Goal: Task Accomplishment & Management: Manage account settings

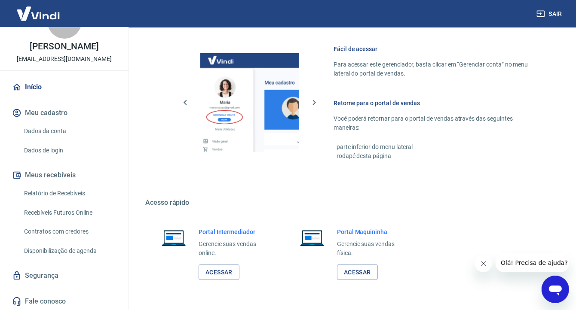
scroll to position [34, 0]
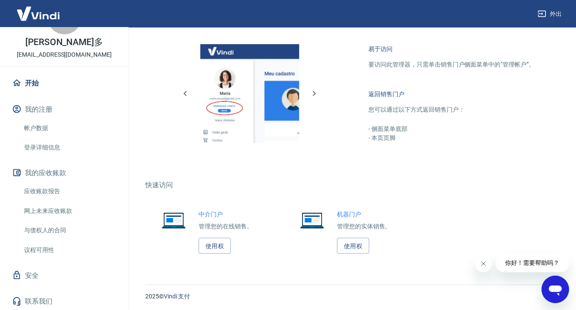
click at [61, 124] on link "帐户数据" at bounding box center [70, 128] width 98 height 18
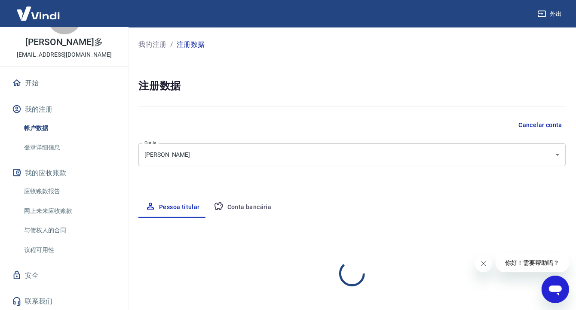
select select "SP"
select select "business"
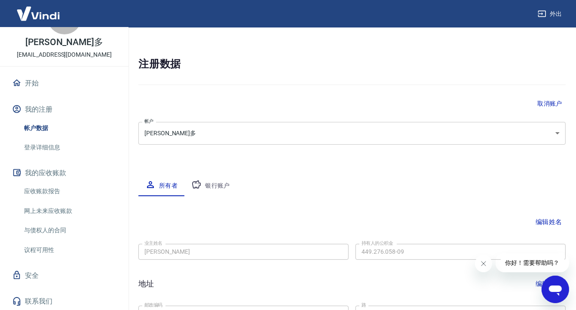
scroll to position [129, 0]
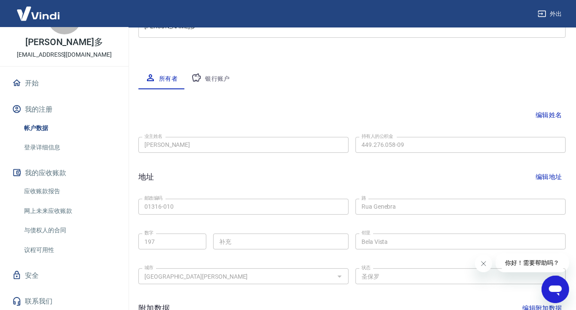
click at [219, 81] on font "银行账户" at bounding box center [217, 78] width 25 height 7
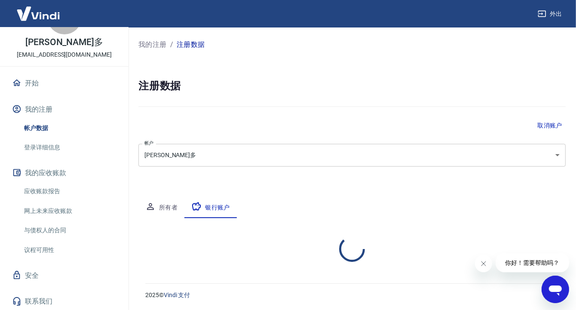
scroll to position [0, 0]
select select "1"
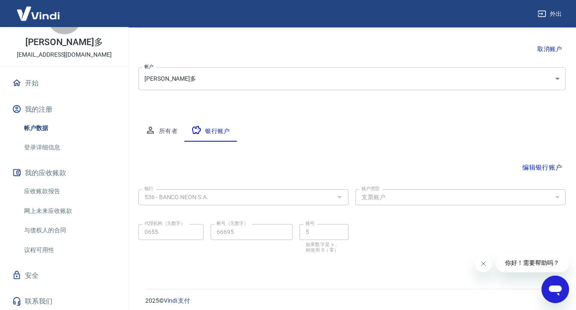
scroll to position [82, 0]
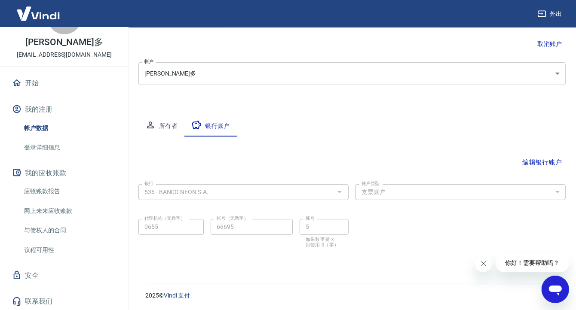
click at [551, 161] on font "编辑银行账户" at bounding box center [542, 163] width 40 height 8
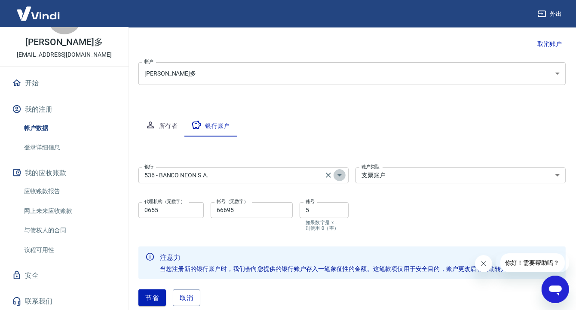
click at [340, 175] on icon "打开" at bounding box center [339, 176] width 4 height 2
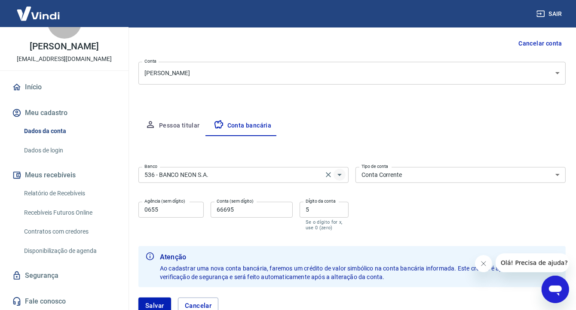
click at [342, 174] on icon "Abrir" at bounding box center [339, 175] width 10 height 10
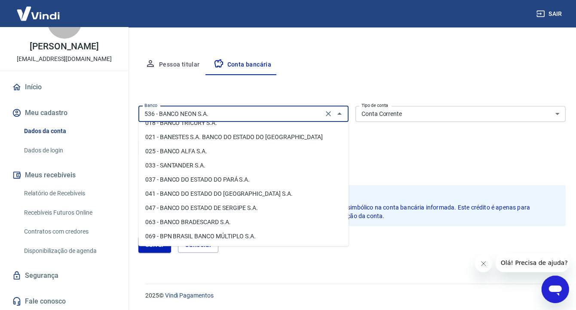
scroll to position [0, 0]
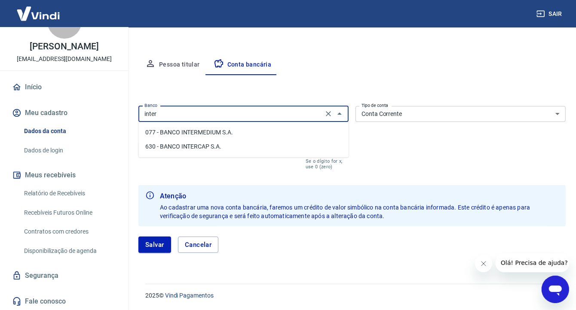
click at [228, 132] on li "077 - BANCO INTERMEDIUM S.A." at bounding box center [243, 133] width 210 height 14
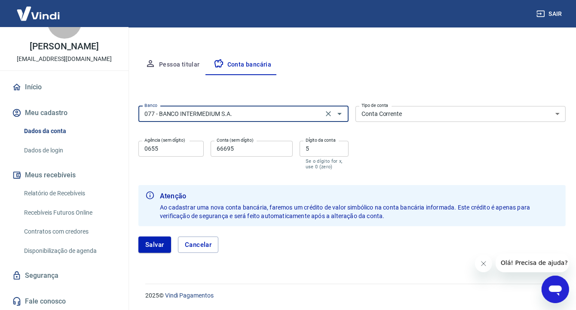
type input "077 - BANCO INTERMEDIUM S.A."
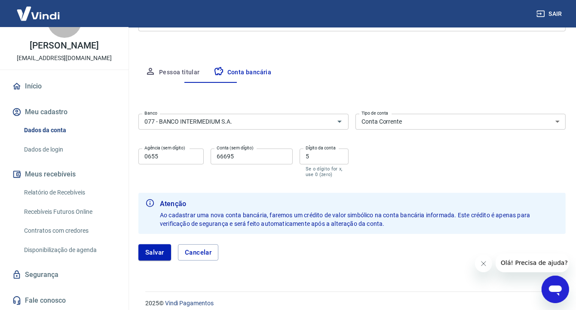
scroll to position [30, 0]
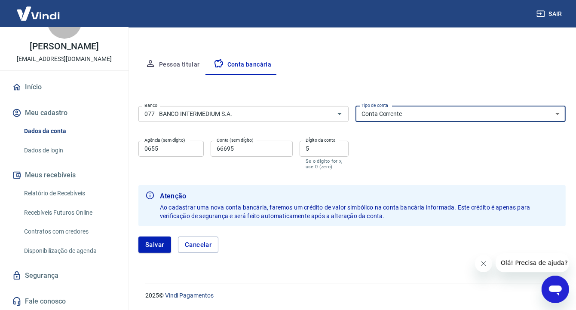
click at [436, 113] on select "Conta Corrente Conta Poupança" at bounding box center [461, 114] width 210 height 16
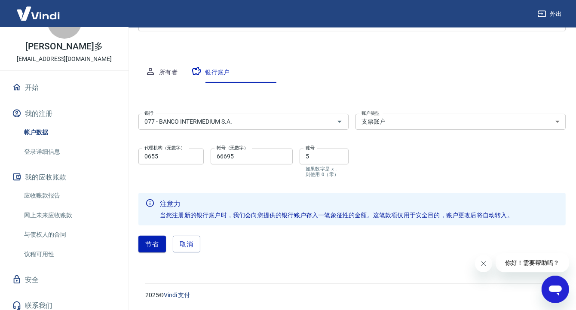
scroll to position [34, 0]
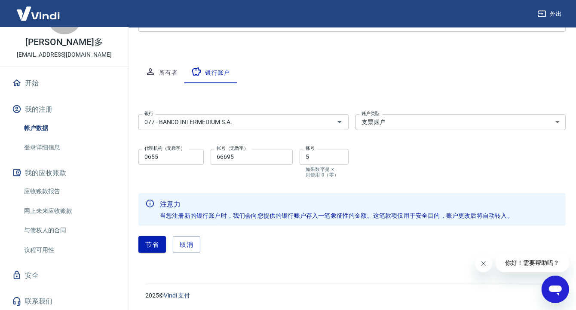
click at [450, 119] on select "支票账户 储蓄账户" at bounding box center [461, 122] width 210 height 16
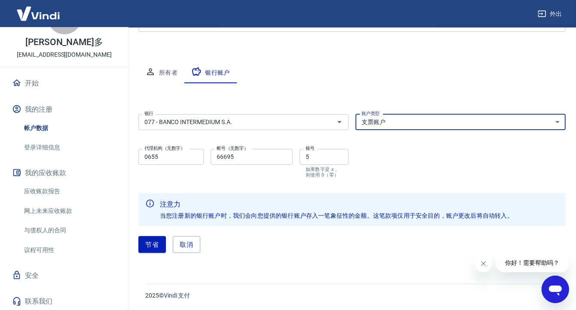
select select "3"
click at [356, 114] on select "支票账户 储蓄账户" at bounding box center [461, 122] width 210 height 16
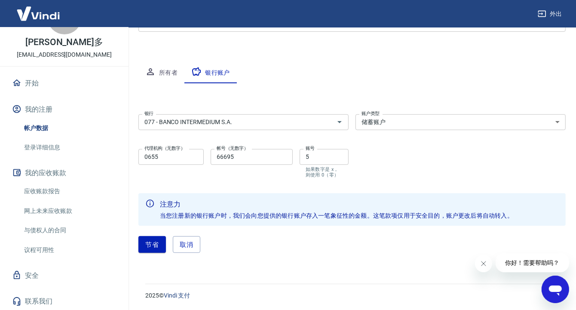
scroll to position [135, 0]
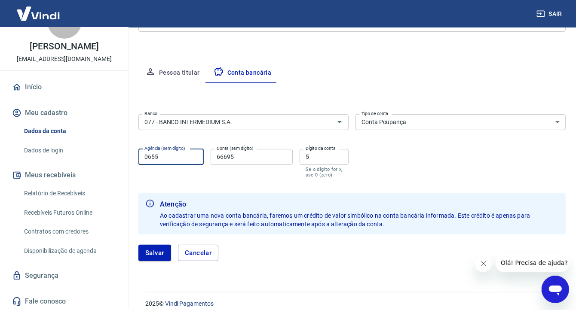
click at [183, 160] on input "0655" at bounding box center [170, 157] width 65 height 16
type input "0"
type input "0001"
drag, startPoint x: 239, startPoint y: 157, endPoint x: 186, endPoint y: 159, distance: 53.3
click at [186, 159] on div "Agência (sem dígito) 0001 Agência (sem dígito) Conta (sem dígito) 66695 Conta (…" at bounding box center [243, 163] width 210 height 34
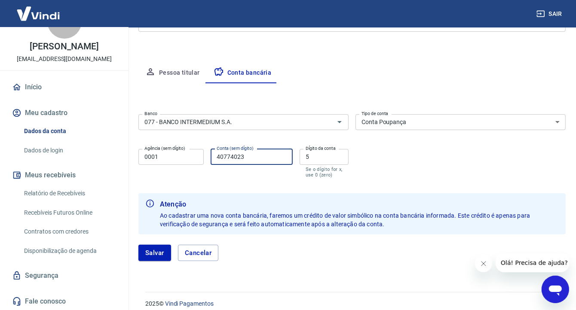
type input "40774023"
drag, startPoint x: 315, startPoint y: 160, endPoint x: 295, endPoint y: 161, distance: 19.8
click at [295, 161] on div "Agência (sem dígito) 0001 Agência (sem dígito) Conta (sem dígito) 40774023 Cont…" at bounding box center [243, 163] width 210 height 34
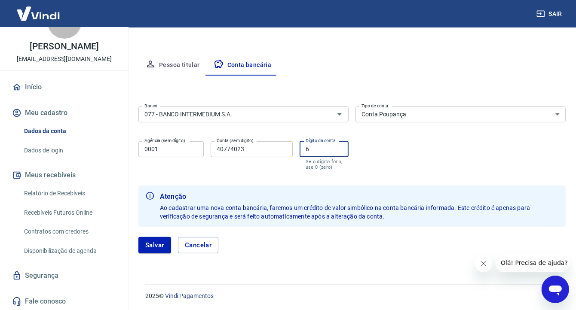
scroll to position [143, 0]
type input "6"
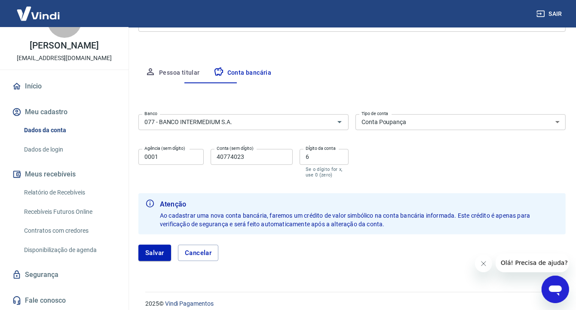
scroll to position [30, 0]
click at [164, 73] on button "Pessoa titular" at bounding box center [172, 73] width 68 height 21
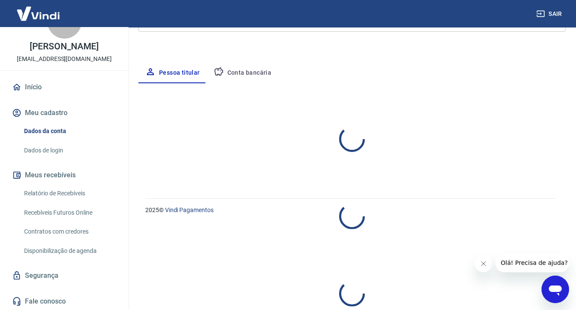
select select "SP"
select select "business"
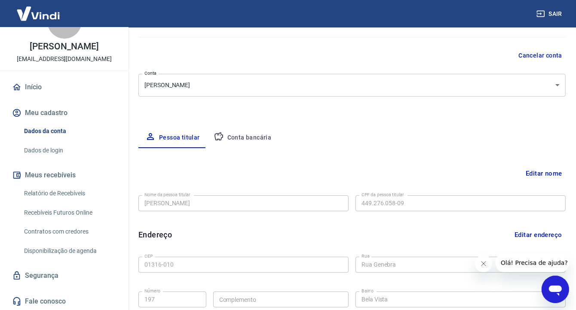
scroll to position [67, 0]
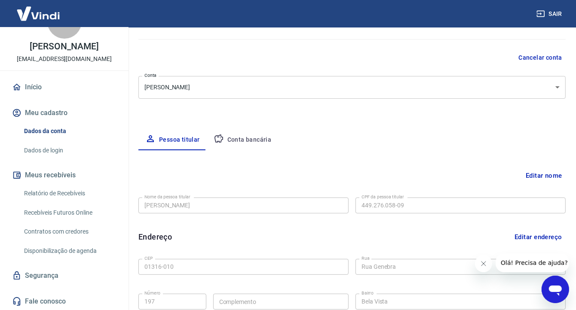
click at [237, 138] on button "Conta bancária" at bounding box center [243, 140] width 72 height 21
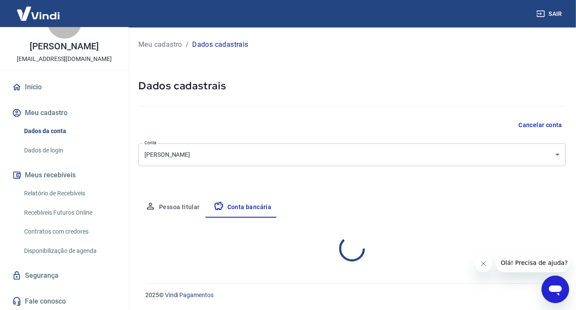
scroll to position [0, 0]
select select "1"
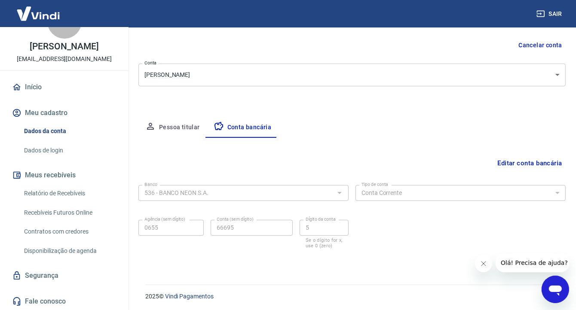
scroll to position [81, 0]
click at [178, 127] on button "Pessoa titular" at bounding box center [172, 127] width 68 height 21
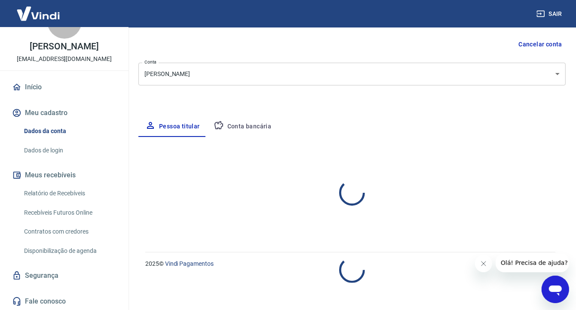
select select "SP"
select select "business"
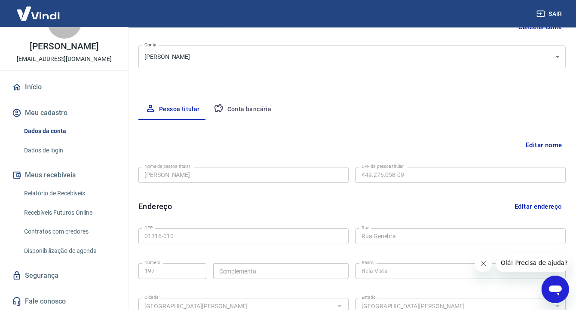
scroll to position [124, 0]
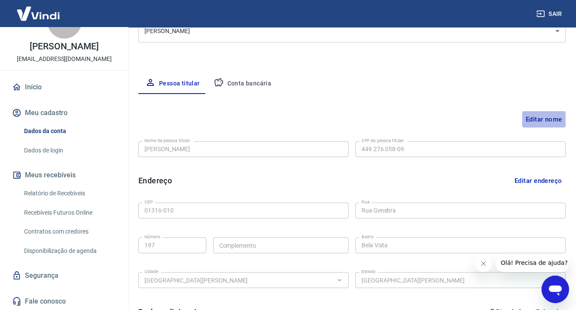
click at [549, 115] on button "Editar nome" at bounding box center [543, 119] width 43 height 16
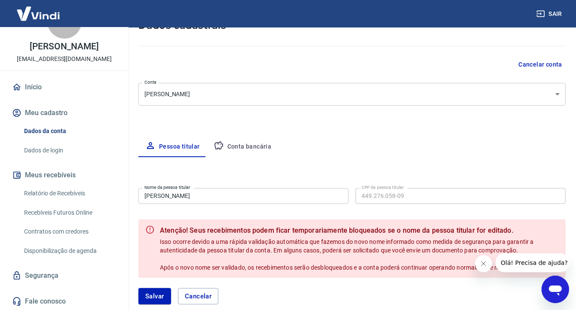
scroll to position [34, 0]
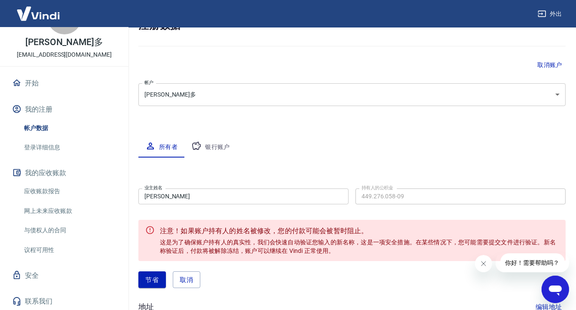
click at [246, 197] on input "[PERSON_NAME]" at bounding box center [243, 197] width 210 height 16
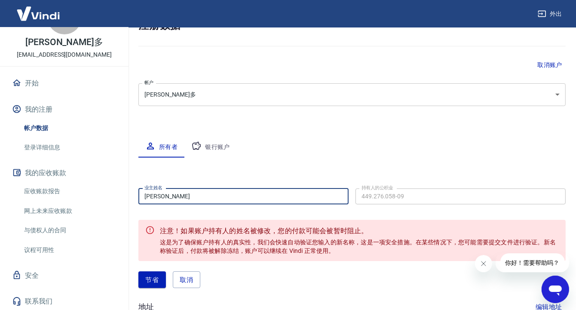
drag, startPoint x: 261, startPoint y: 197, endPoint x: 133, endPoint y: 198, distance: 127.3
click at [133, 198] on div "我的注册 / 注册数据 注册数据 取消账户 帐户 [PERSON_NAME]多 [object Object] 帐户 所有者 银行账户 编辑姓名 业主姓名 […" at bounding box center [352, 241] width 448 height 549
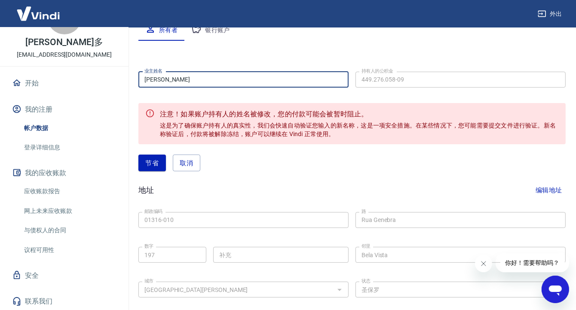
scroll to position [131, 0]
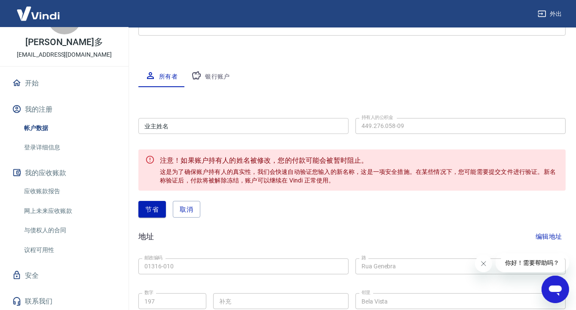
click at [448, 64] on div "我的注册 / 注册数据 注册数据 取消账户 帐户 [PERSON_NAME] [object Object] 帐户 所有者 银行账户 编辑姓名 业主姓名 业主…" at bounding box center [352, 170] width 448 height 549
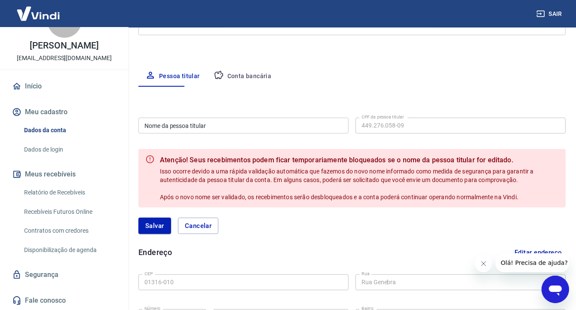
scroll to position [30, 0]
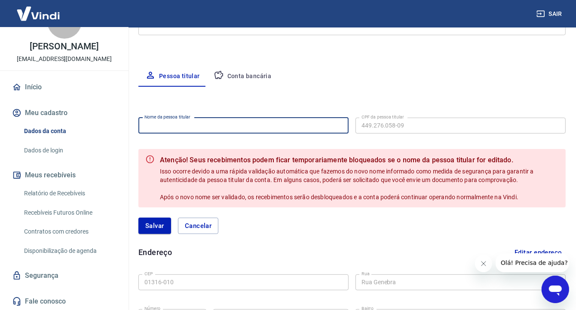
click at [223, 128] on input "Nome da pessoa titular" at bounding box center [243, 126] width 210 height 16
click at [226, 126] on input "Nome da pessoa titular" at bounding box center [243, 126] width 210 height 16
click at [199, 124] on input "Jiongming" at bounding box center [243, 126] width 210 height 16
type input "J"
type input "[PERSON_NAME]"
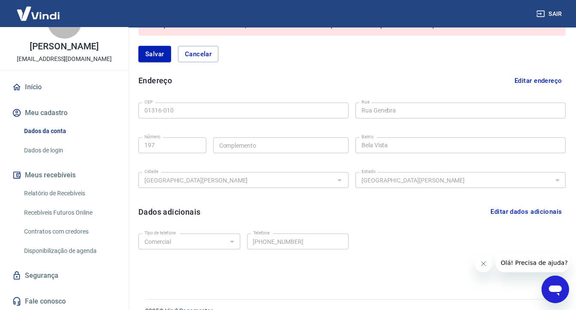
scroll to position [303, 0]
click at [533, 212] on button "Editar dados adicionais" at bounding box center [526, 212] width 79 height 16
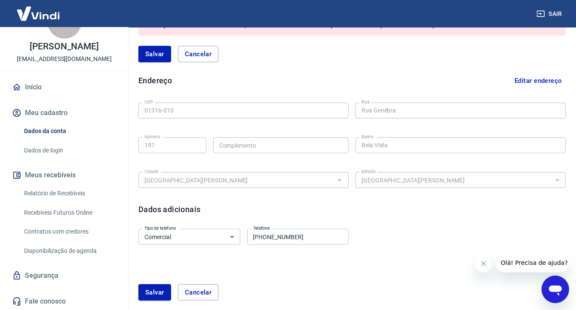
click at [304, 235] on input "[PHONE_NUMBER]" at bounding box center [298, 237] width 102 height 16
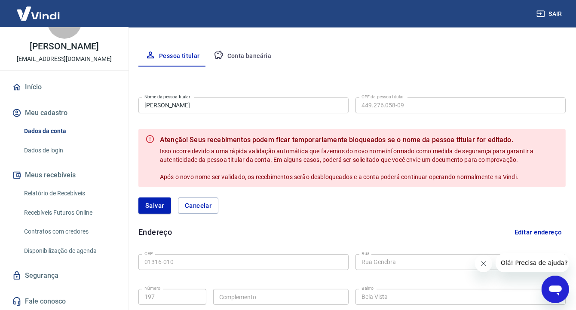
scroll to position [136, 0]
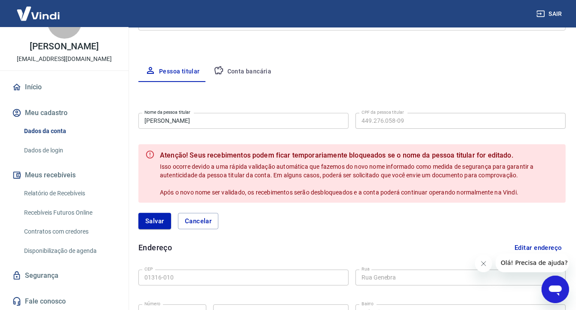
click at [252, 66] on button "Conta bancária" at bounding box center [243, 71] width 72 height 21
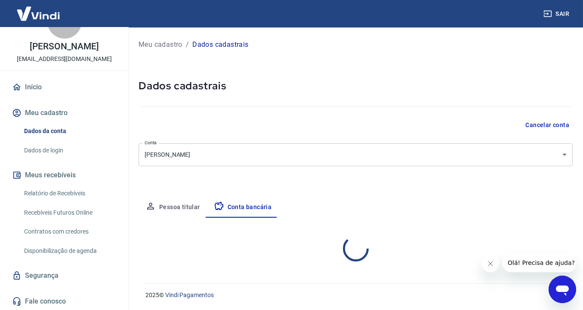
select select "1"
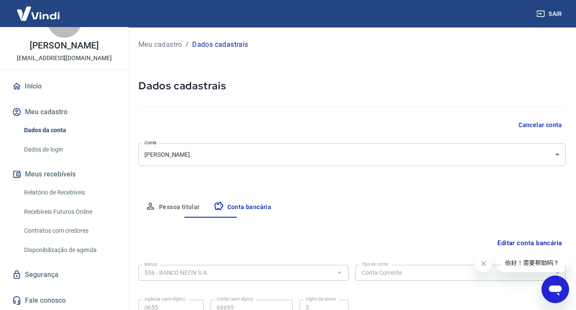
scroll to position [30, 0]
click at [564, 156] on body "Sair B [PERSON_NAME] [EMAIL_ADDRESS][DOMAIN_NAME] Início Meu cadastro Dados da …" at bounding box center [288, 155] width 576 height 310
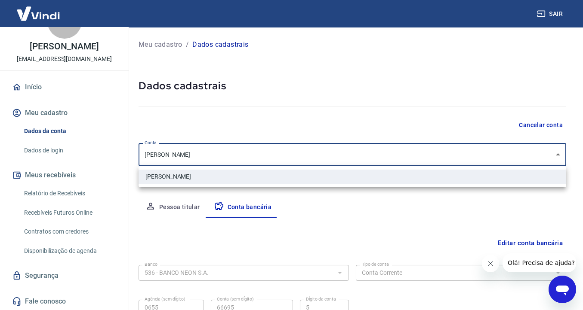
click at [554, 154] on div at bounding box center [291, 155] width 583 height 310
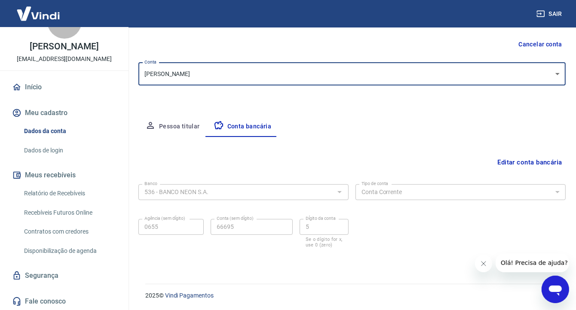
scroll to position [0, 0]
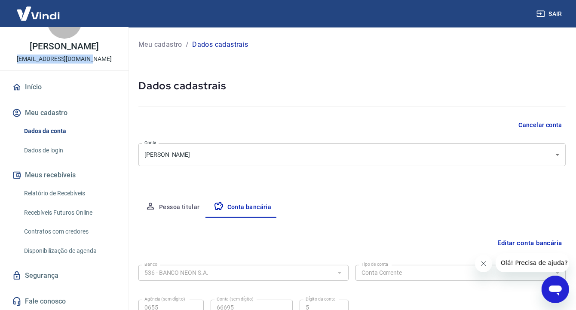
drag, startPoint x: 25, startPoint y: 57, endPoint x: 100, endPoint y: 58, distance: 74.8
click at [100, 58] on div "B [PERSON_NAME] [EMAIL_ADDRESS][DOMAIN_NAME]" at bounding box center [64, 33] width 129 height 73
copy p "[EMAIL_ADDRESS][DOMAIN_NAME]"
